Goal: Information Seeking & Learning: Check status

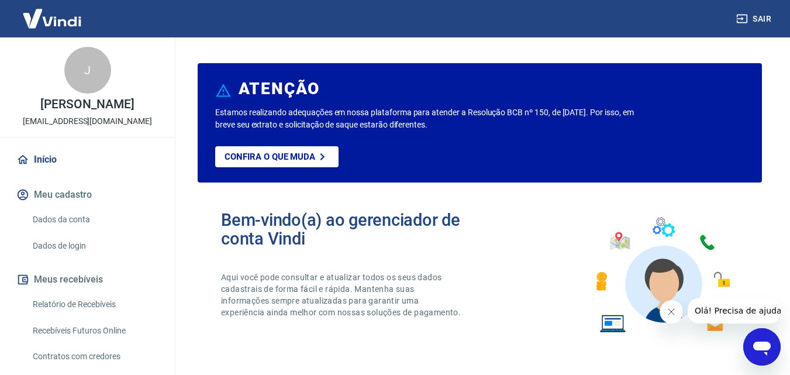
click at [119, 296] on link "Relatório de Recebíveis" at bounding box center [94, 304] width 133 height 24
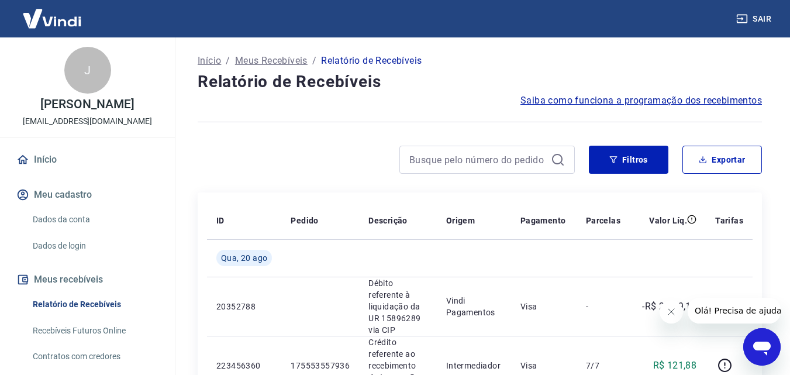
drag, startPoint x: 676, startPoint y: 311, endPoint x: 1255, endPoint y: 558, distance: 628.9
click at [676, 311] on button "Fechar mensagem da empresa" at bounding box center [670, 311] width 23 height 23
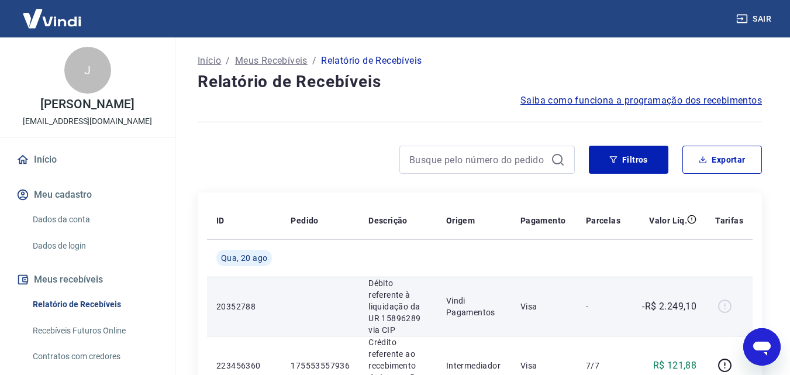
drag, startPoint x: 701, startPoint y: 304, endPoint x: 684, endPoint y: 283, distance: 27.1
click at [701, 304] on td "-R$ 2.249,10" at bounding box center [667, 305] width 76 height 59
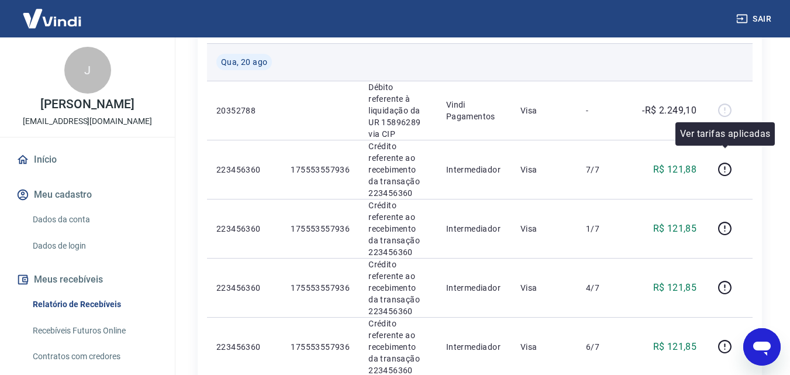
scroll to position [175, 0]
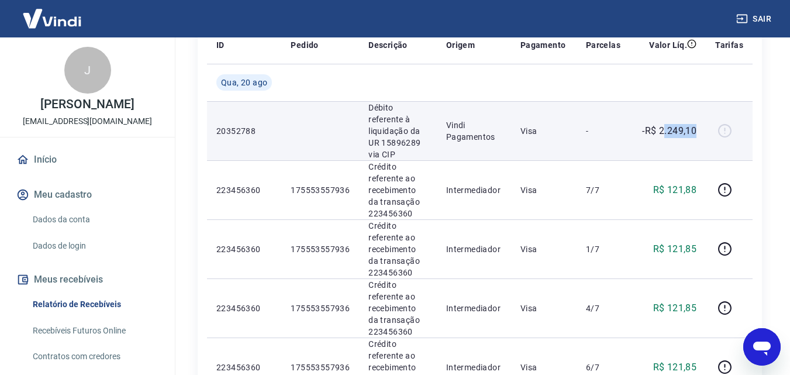
drag, startPoint x: 704, startPoint y: 122, endPoint x: 660, endPoint y: 129, distance: 43.8
click at [660, 129] on td "-R$ 2.249,10" at bounding box center [667, 130] width 76 height 59
click at [660, 129] on p "-R$ 2.249,10" at bounding box center [669, 131] width 54 height 14
click at [662, 128] on td "-R$ 2.249,10" at bounding box center [667, 130] width 76 height 59
copy p "2.249,10"
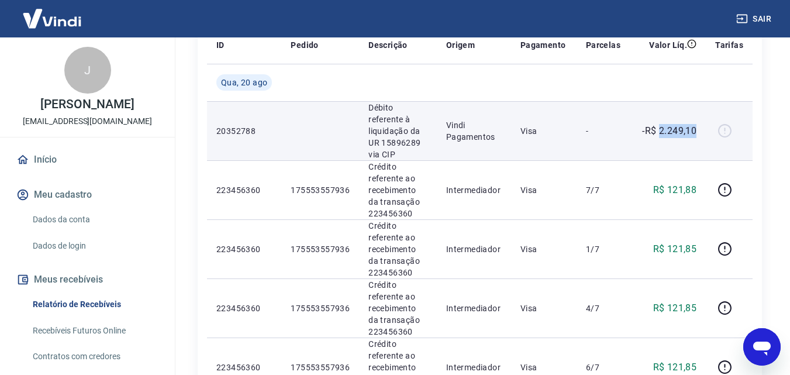
click at [669, 127] on p "-R$ 2.249,10" at bounding box center [669, 131] width 54 height 14
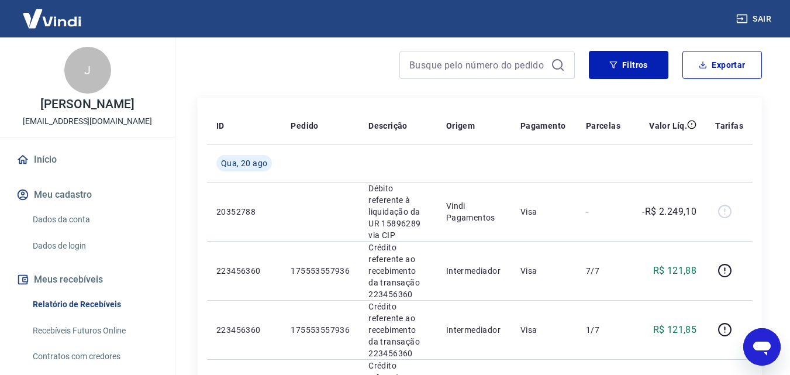
scroll to position [48, 0]
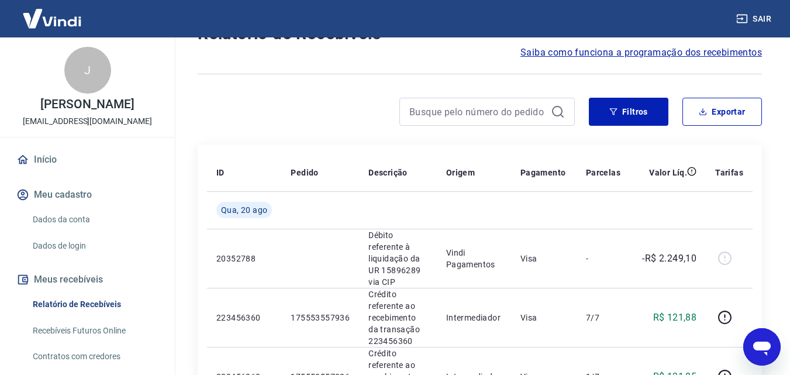
click at [74, 153] on link "Início" at bounding box center [87, 160] width 147 height 26
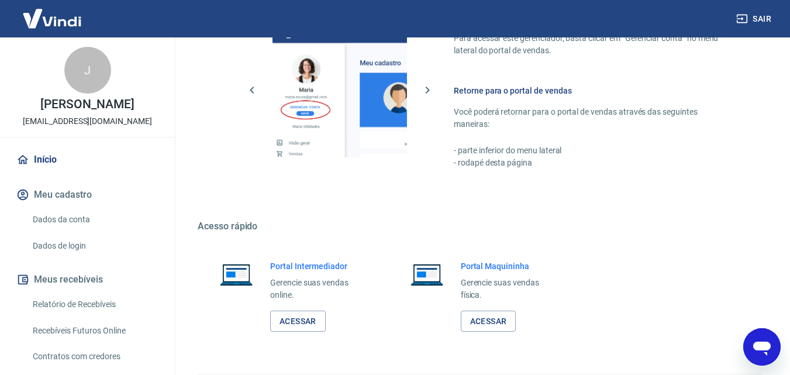
scroll to position [705, 0]
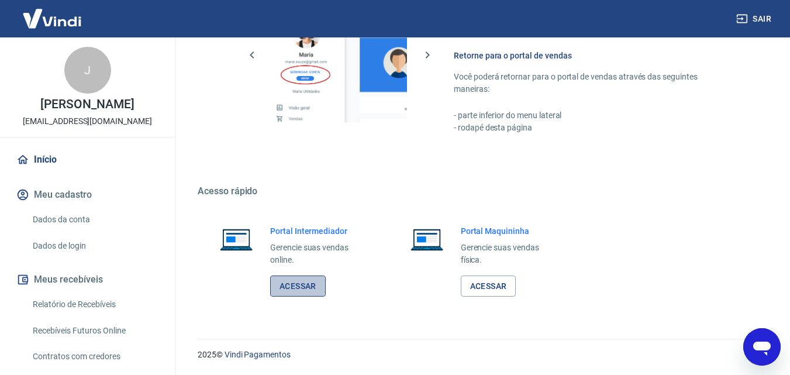
click at [304, 283] on link "Acessar" at bounding box center [298, 286] width 56 height 22
